Goal: Go to known website: Access a specific website the user already knows

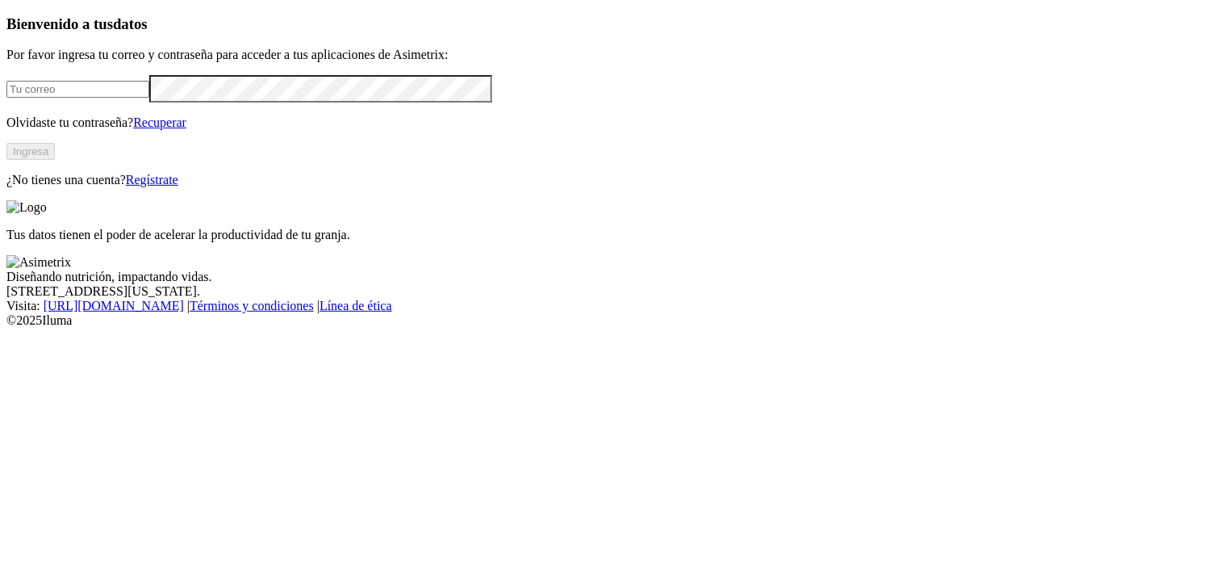
type input "[PERSON_NAME][EMAIL_ADDRESS][PERSON_NAME][DOMAIN_NAME]"
click at [55, 160] on button "Ingresa" at bounding box center [30, 151] width 48 height 17
